Goal: Task Accomplishment & Management: Use online tool/utility

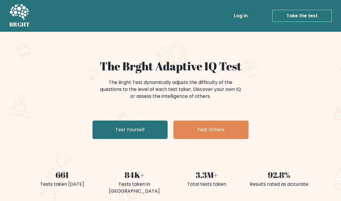
click at [310, 17] on link "Take the test" at bounding box center [301, 16] width 59 height 12
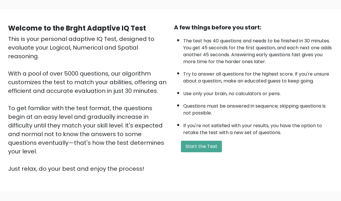
scroll to position [36, 0]
click at [208, 153] on button "Start the Test" at bounding box center [201, 147] width 41 height 12
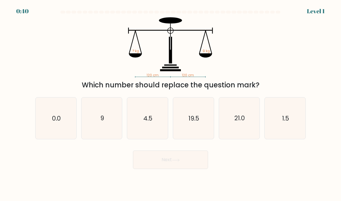
click at [96, 129] on icon "9" at bounding box center [101, 118] width 41 height 41
click at [170, 104] on input "b. 9" at bounding box center [170, 102] width 0 height 3
radio input "true"
click at [174, 161] on icon at bounding box center [175, 160] width 7 height 3
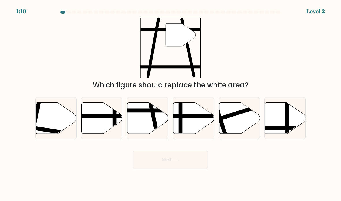
click at [140, 126] on icon at bounding box center [147, 118] width 41 height 31
click at [170, 104] on input "c." at bounding box center [170, 102] width 0 height 3
radio input "true"
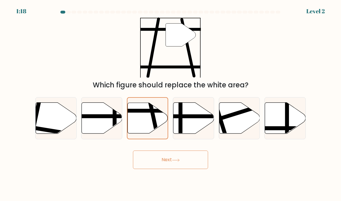
click at [182, 164] on button "Next" at bounding box center [170, 160] width 75 height 18
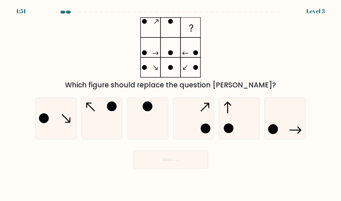
click at [107, 122] on icon at bounding box center [101, 118] width 41 height 41
click at [170, 104] on input "b." at bounding box center [170, 102] width 0 height 3
radio input "true"
click at [172, 165] on button "Next" at bounding box center [170, 160] width 75 height 18
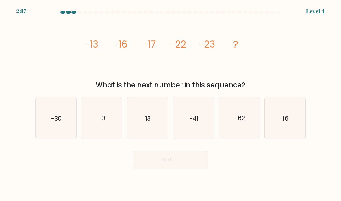
click at [49, 126] on icon "-30" at bounding box center [56, 118] width 41 height 41
click at [170, 104] on input "a. -30" at bounding box center [170, 102] width 0 height 3
radio input "true"
click at [164, 159] on button "Next" at bounding box center [170, 160] width 75 height 18
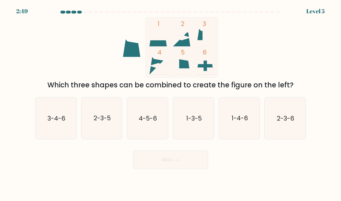
click at [195, 134] on icon "1-3-5" at bounding box center [193, 118] width 41 height 41
click at [171, 104] on input "d. 1-3-5" at bounding box center [170, 102] width 0 height 3
radio input "true"
click at [176, 169] on button "Next" at bounding box center [170, 160] width 75 height 18
